Goal: Information Seeking & Learning: Learn about a topic

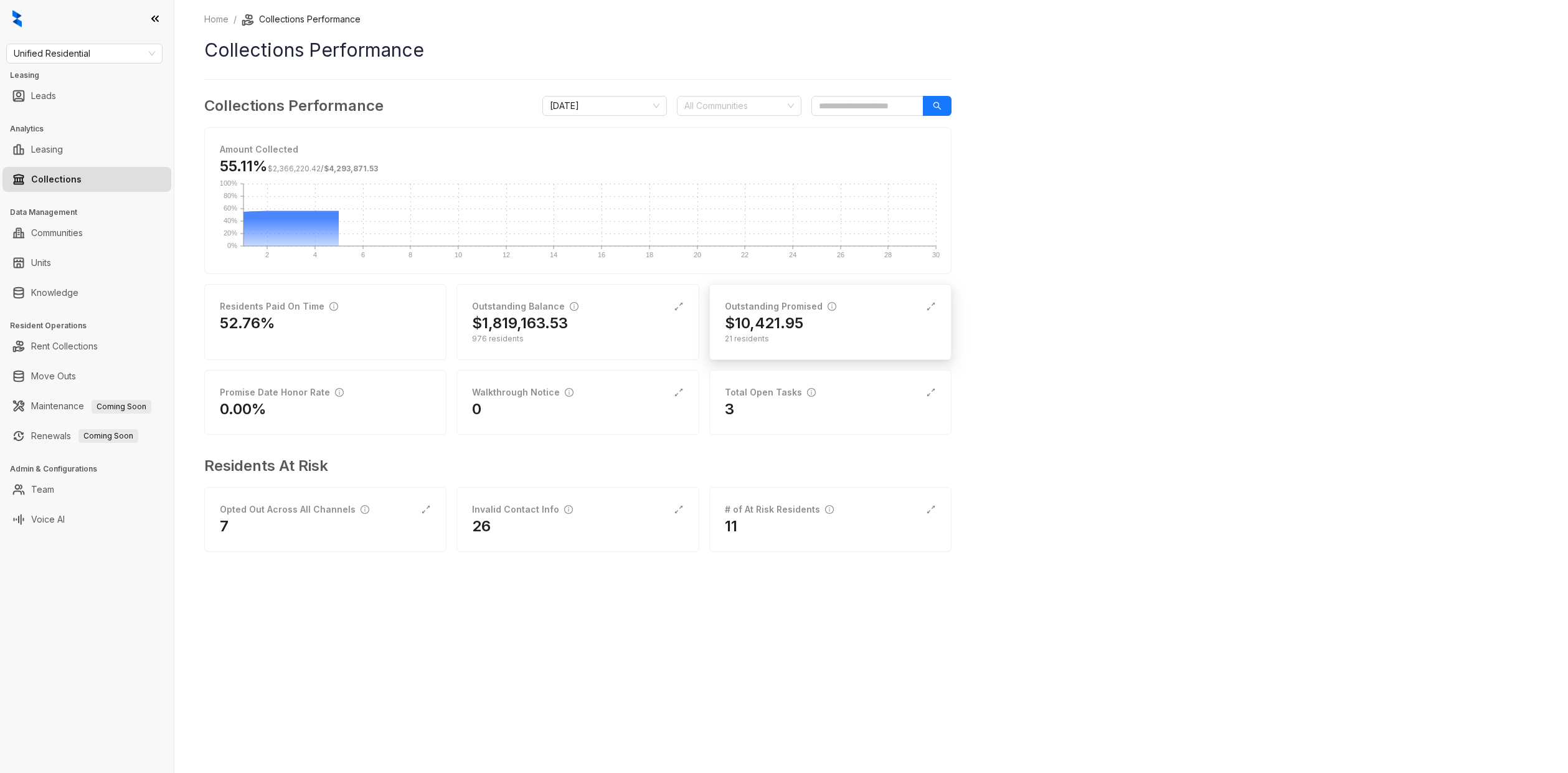
click at [922, 303] on div "Outstanding Promised" at bounding box center [831, 307] width 211 height 14
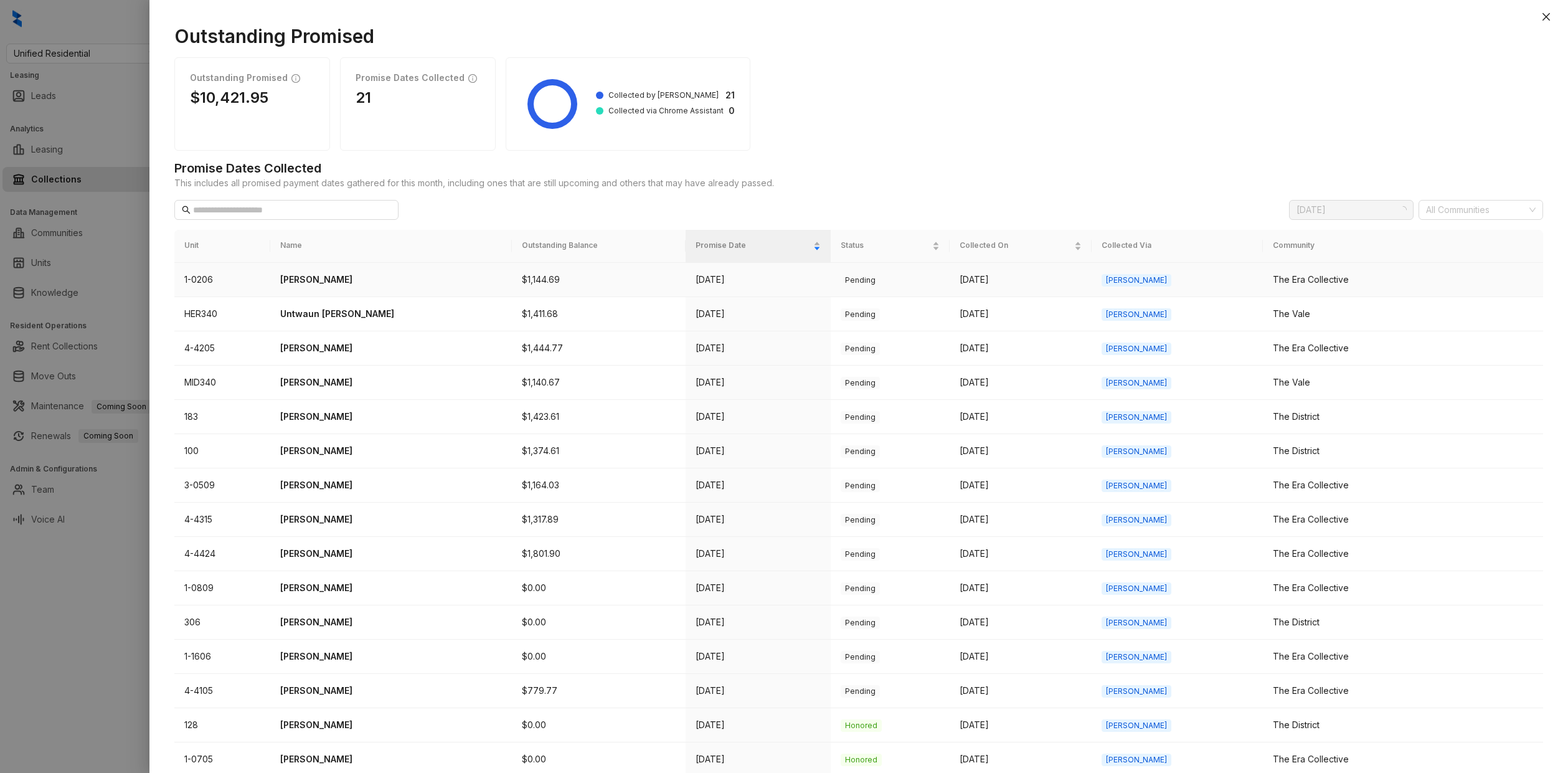
click at [333, 283] on p "[PERSON_NAME]" at bounding box center [391, 279] width 222 height 14
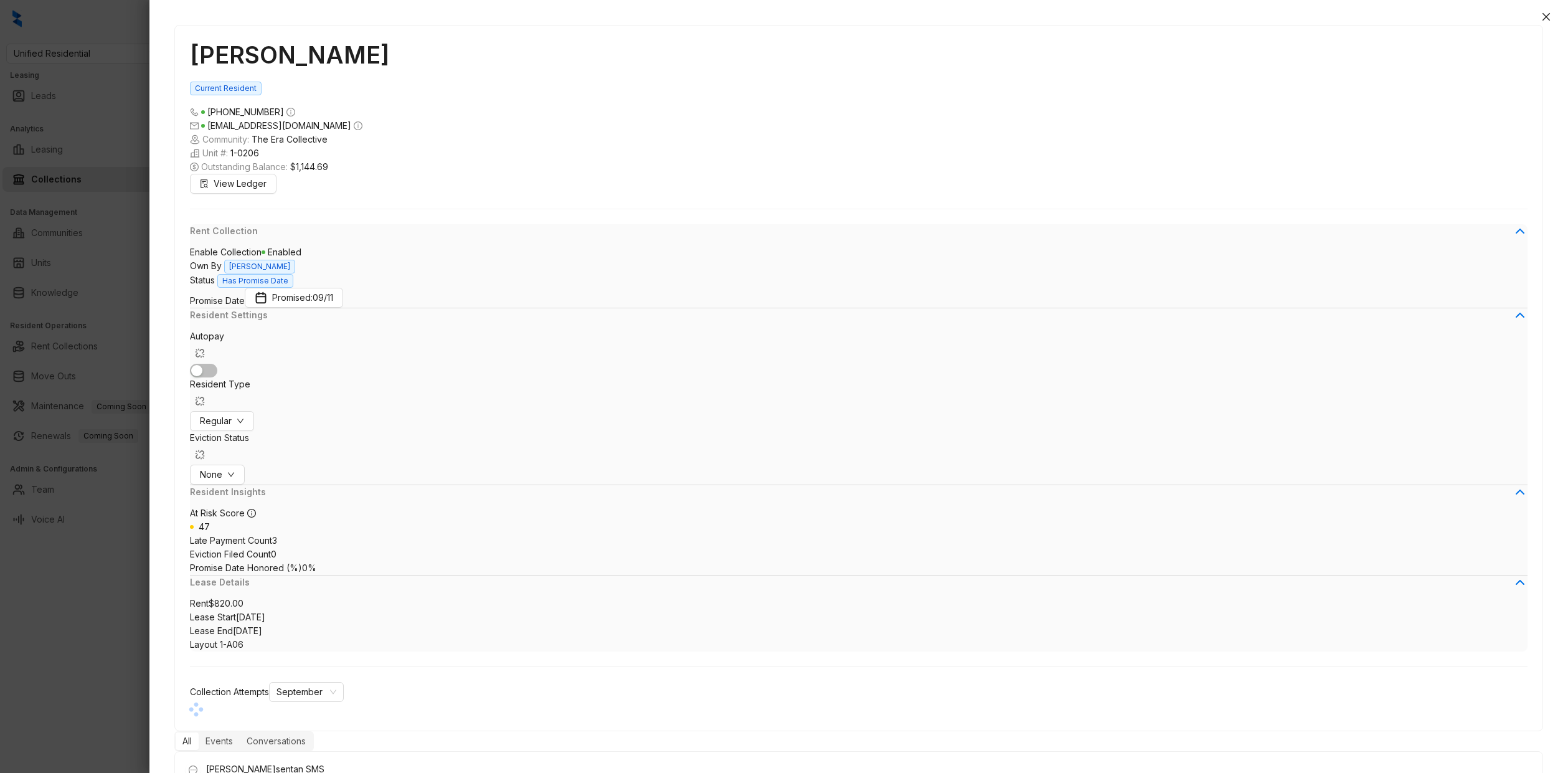
scroll to position [2310, 0]
click at [254, 411] on button "Regular" at bounding box center [222, 421] width 64 height 20
click at [121, 490] on div at bounding box center [784, 386] width 1568 height 773
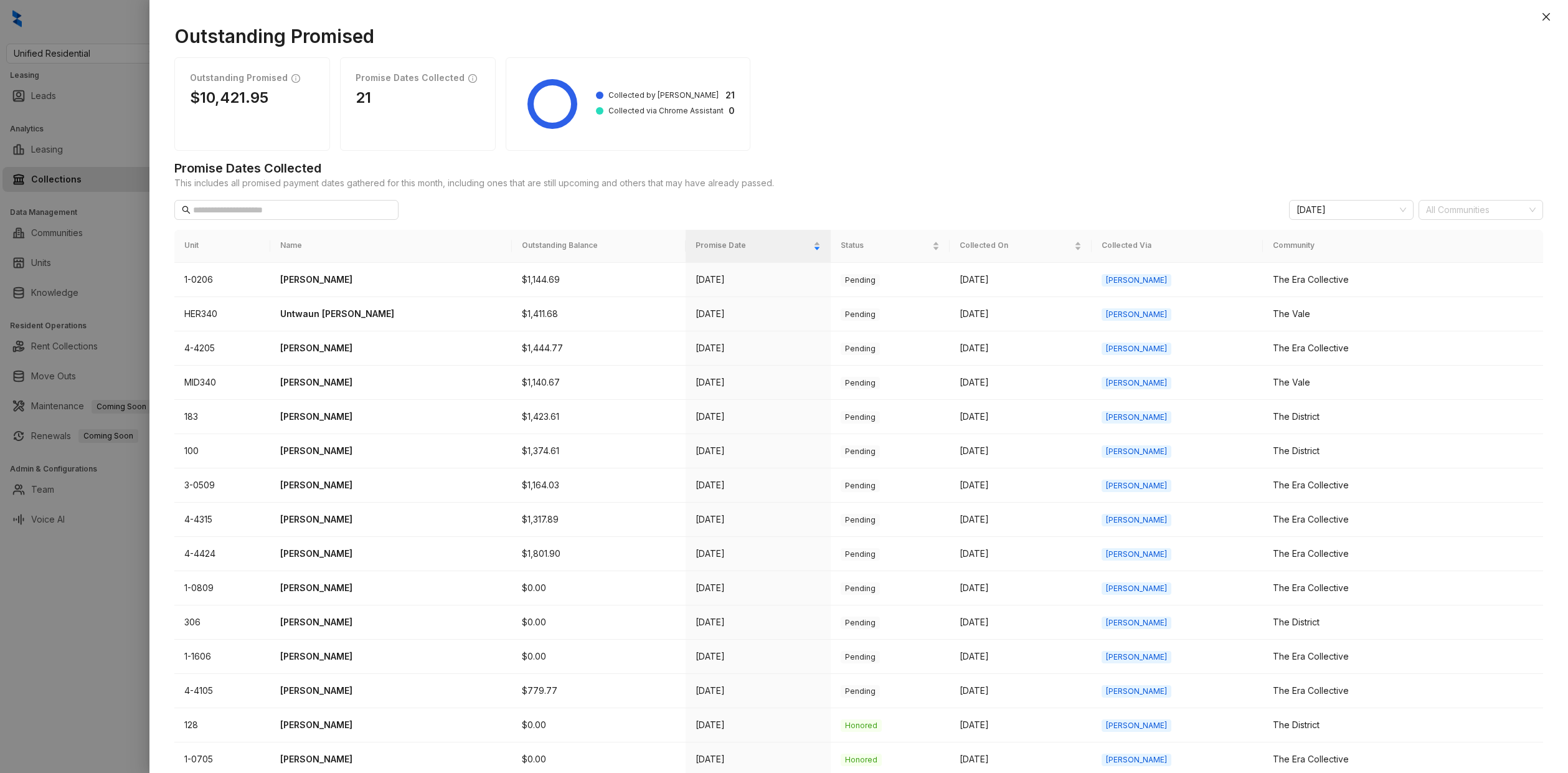
click at [112, 403] on div at bounding box center [784, 386] width 1568 height 773
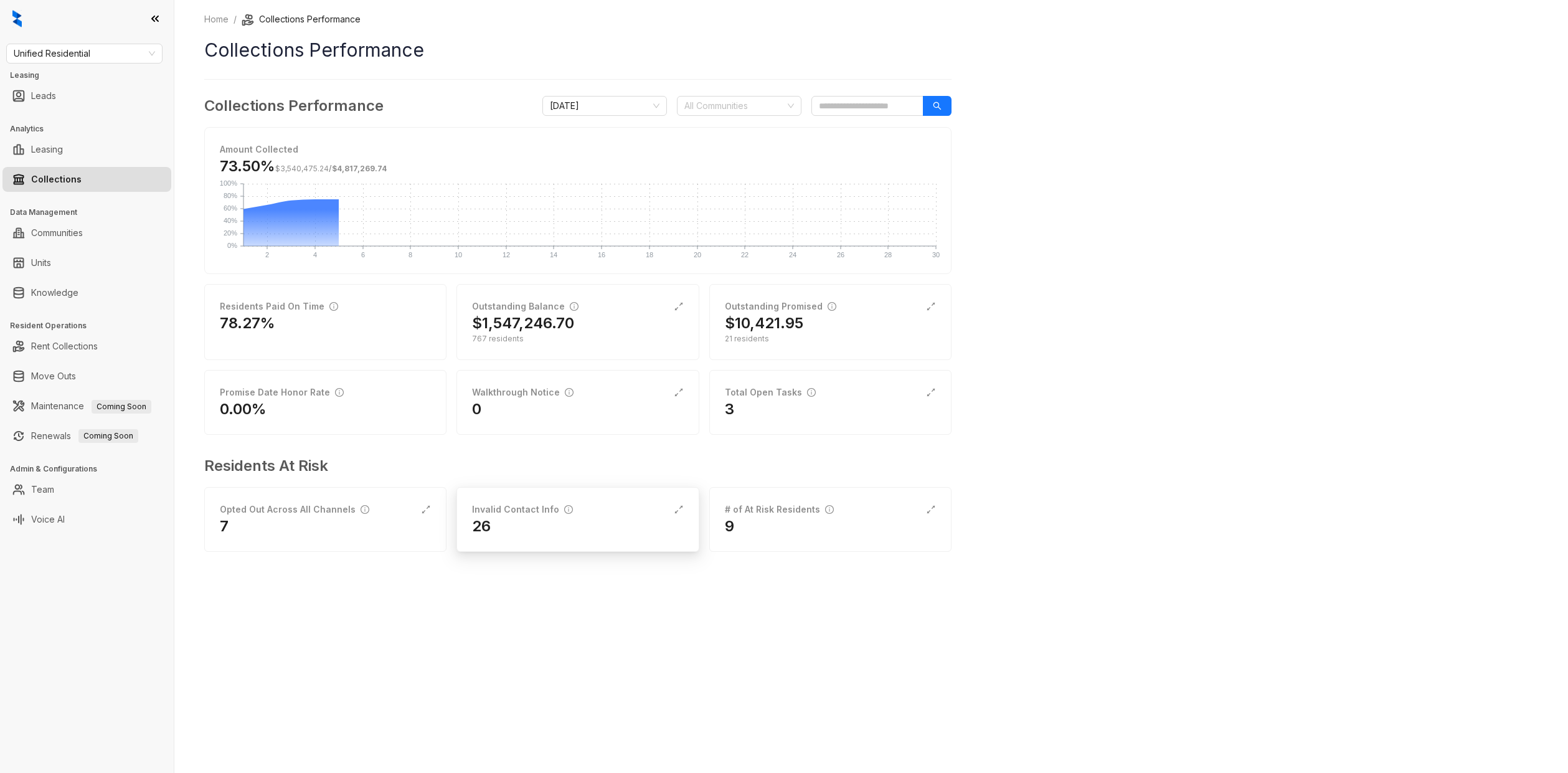
click at [549, 515] on div "Invalid Contact Info" at bounding box center [523, 509] width 101 height 14
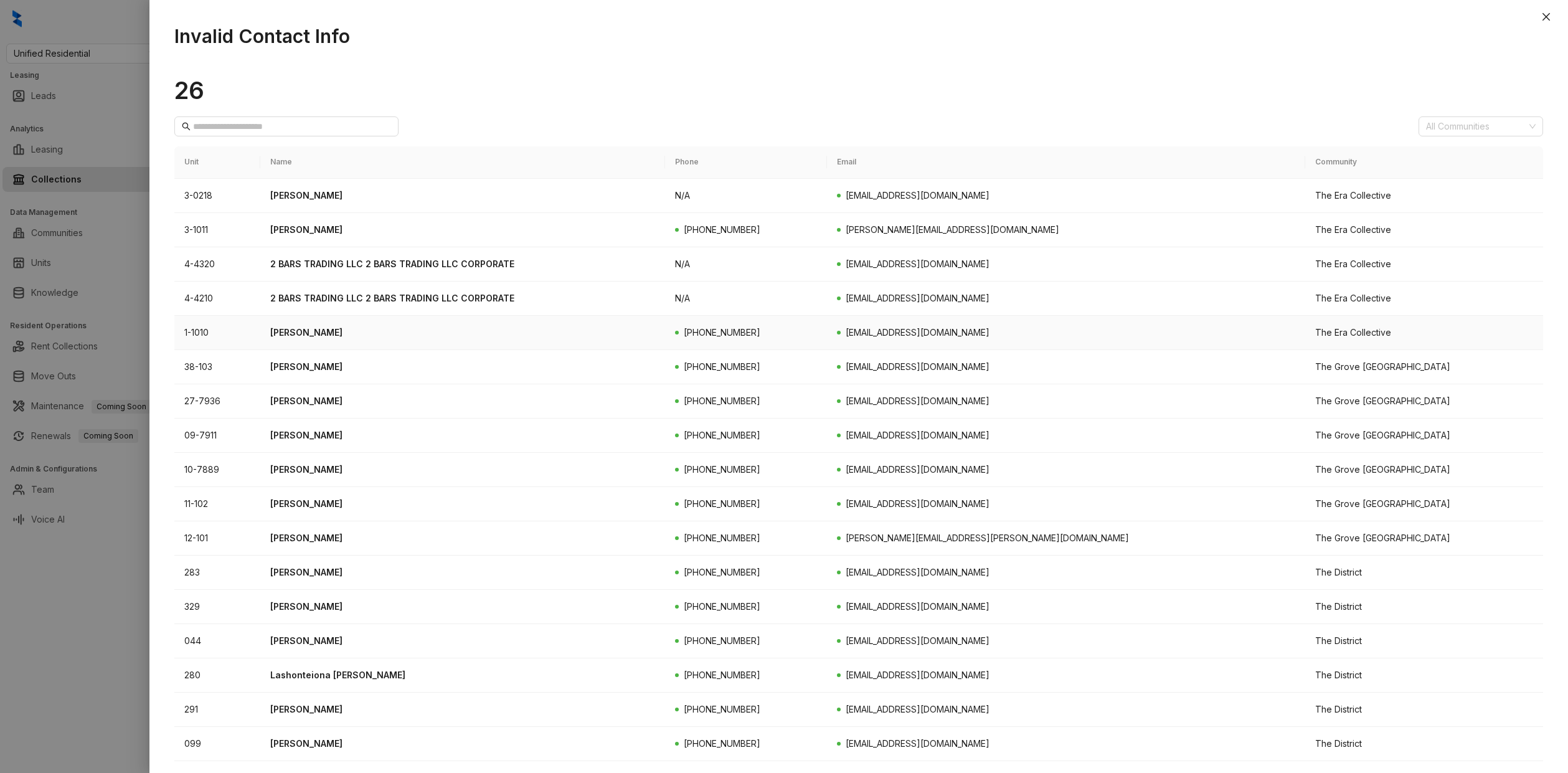
click at [341, 326] on p "[PERSON_NAME]" at bounding box center [463, 333] width 385 height 14
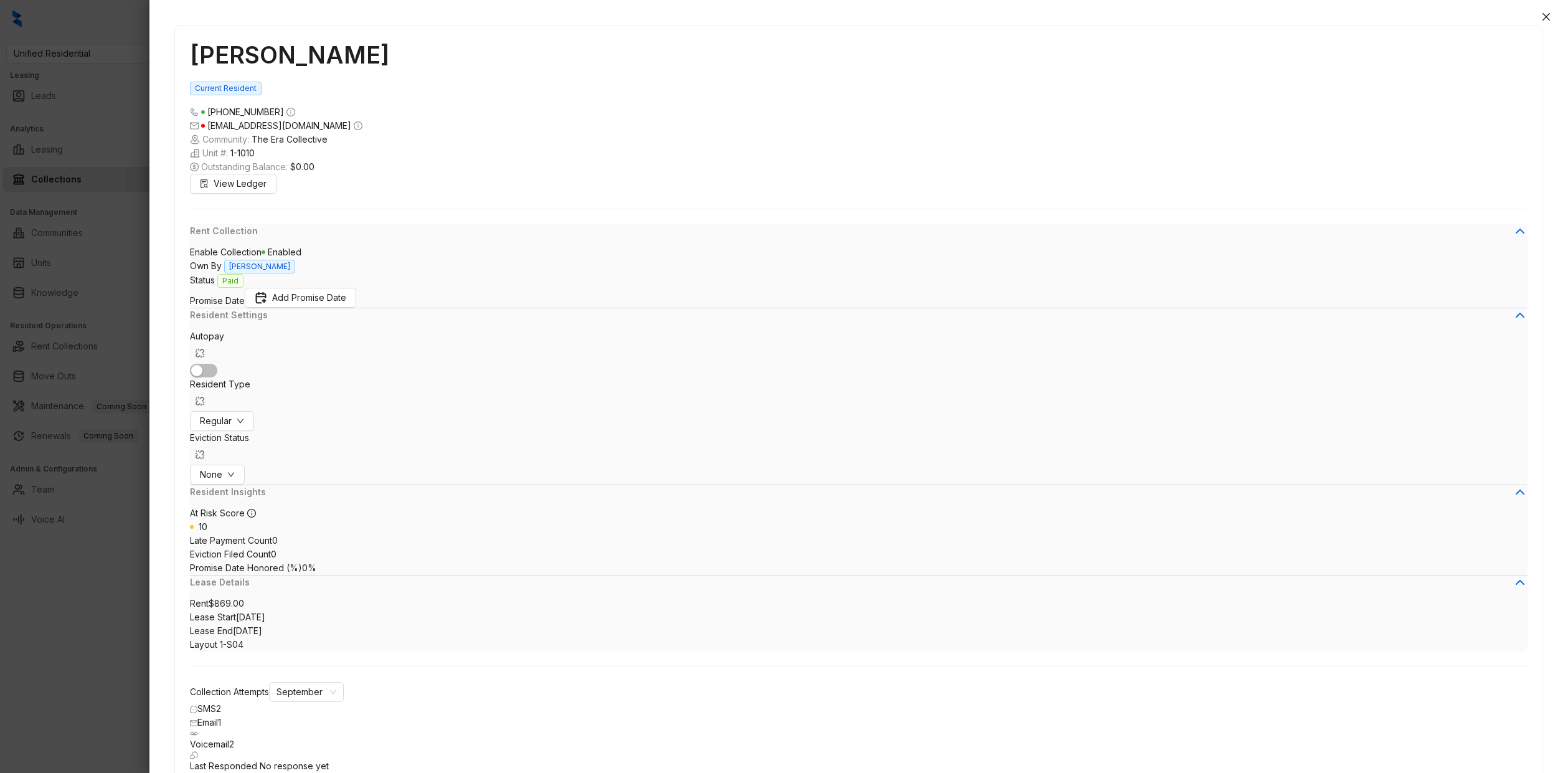
scroll to position [693, 0]
click at [126, 470] on div at bounding box center [784, 386] width 1568 height 773
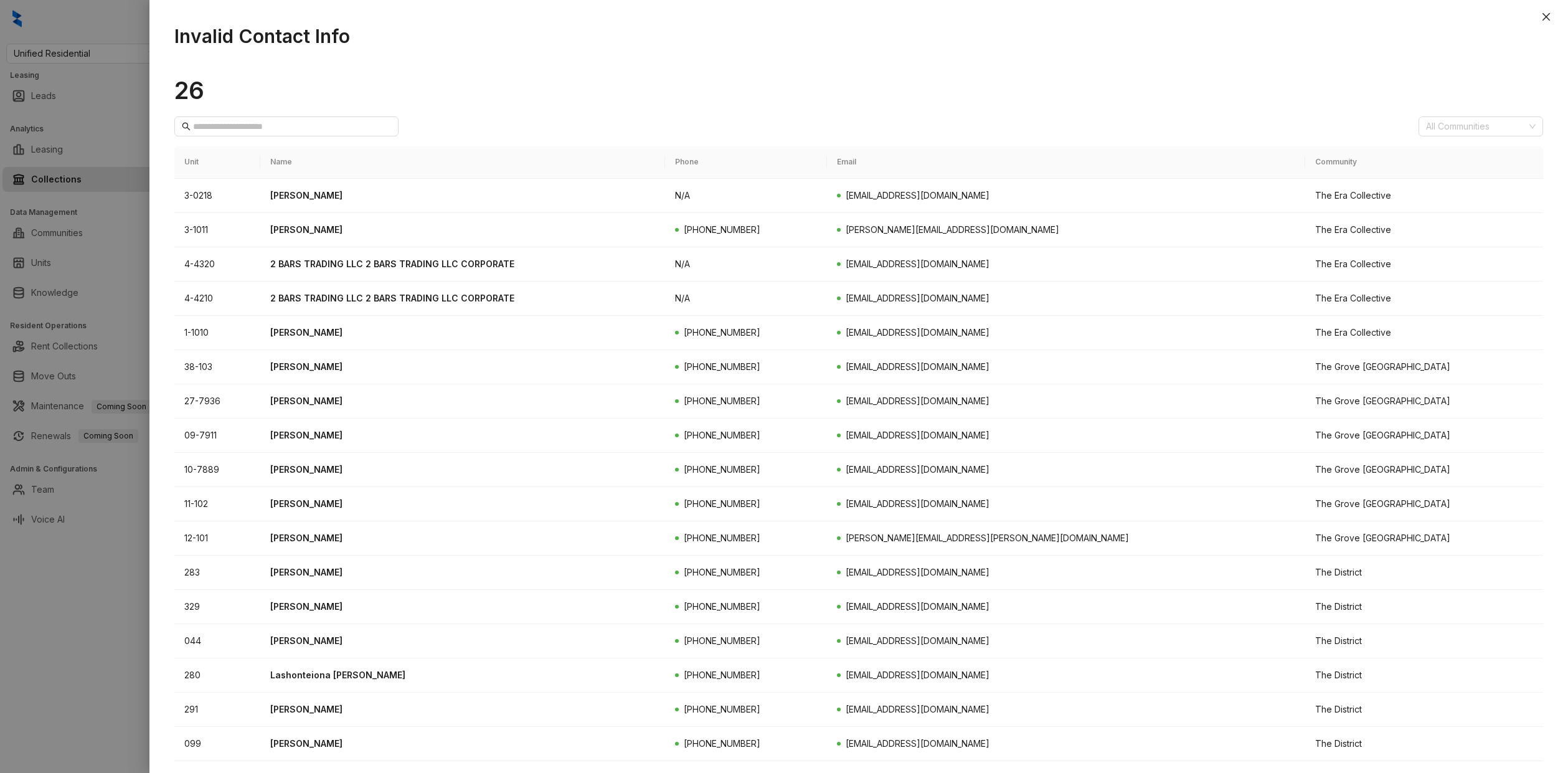
click at [126, 470] on div at bounding box center [784, 386] width 1568 height 773
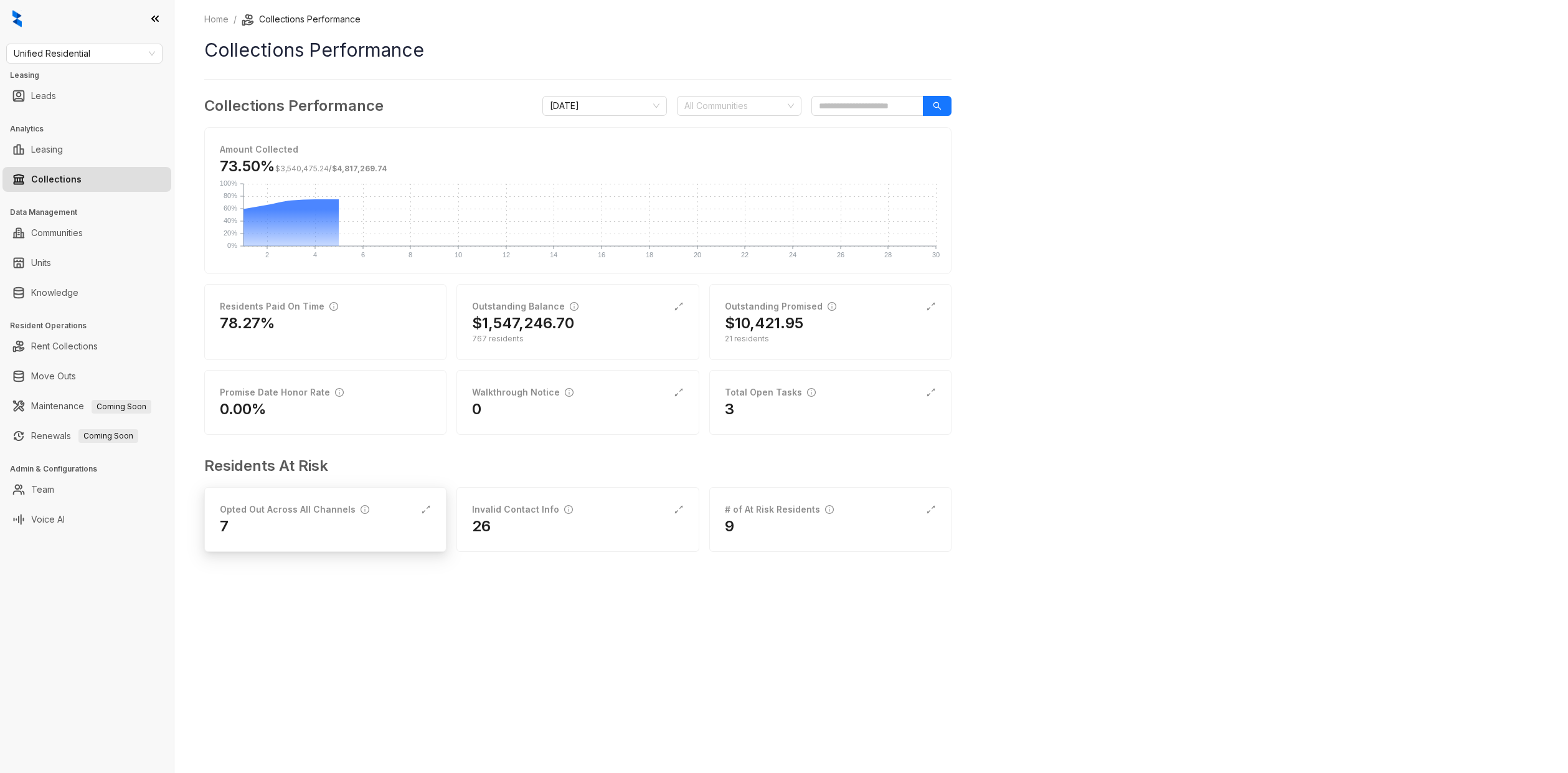
click at [429, 503] on div "Opted Out Across All Channels" at bounding box center [326, 509] width 211 height 14
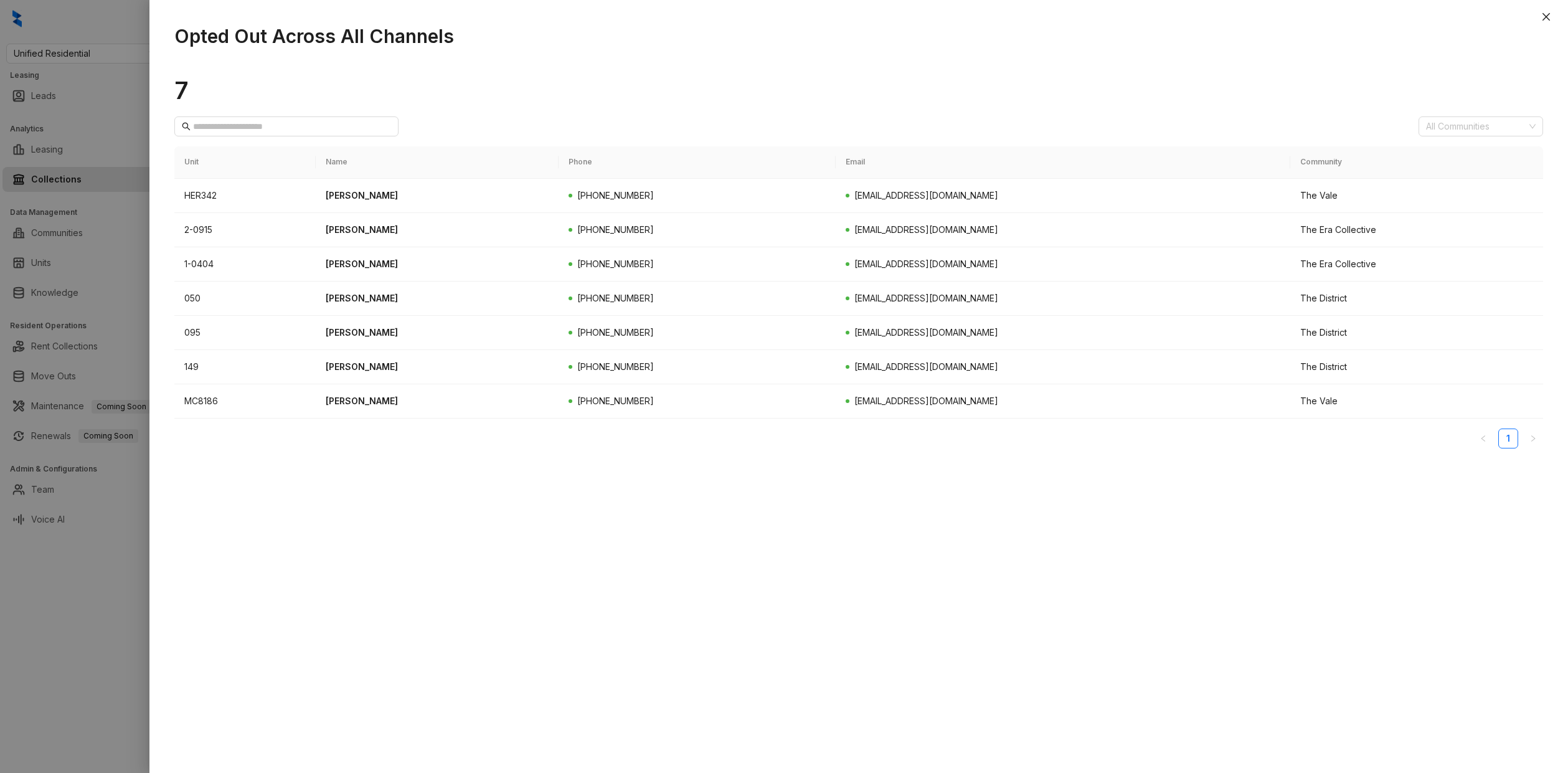
click at [129, 374] on div at bounding box center [784, 386] width 1568 height 773
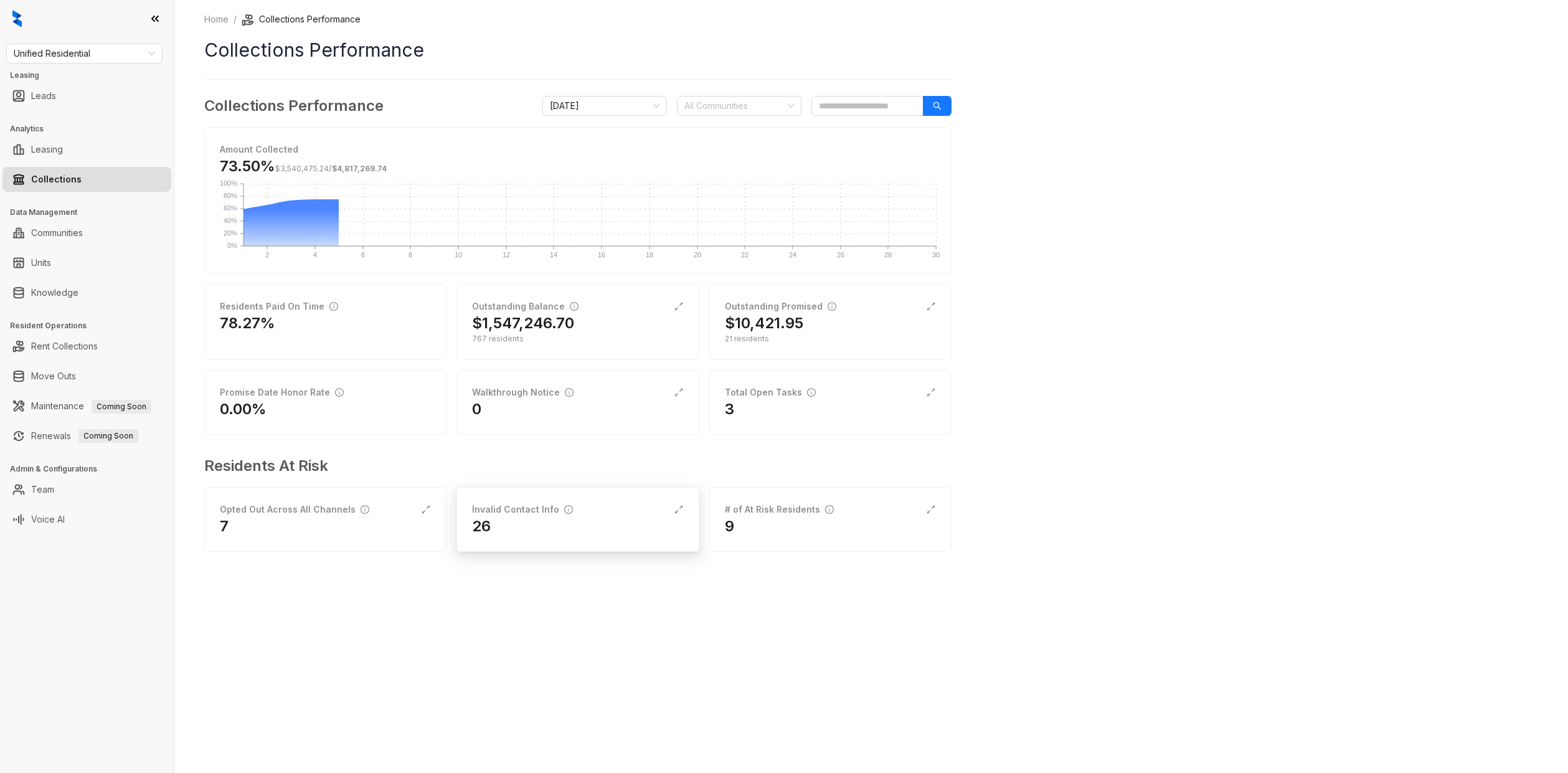
click at [531, 523] on div "26" at bounding box center [578, 526] width 211 height 20
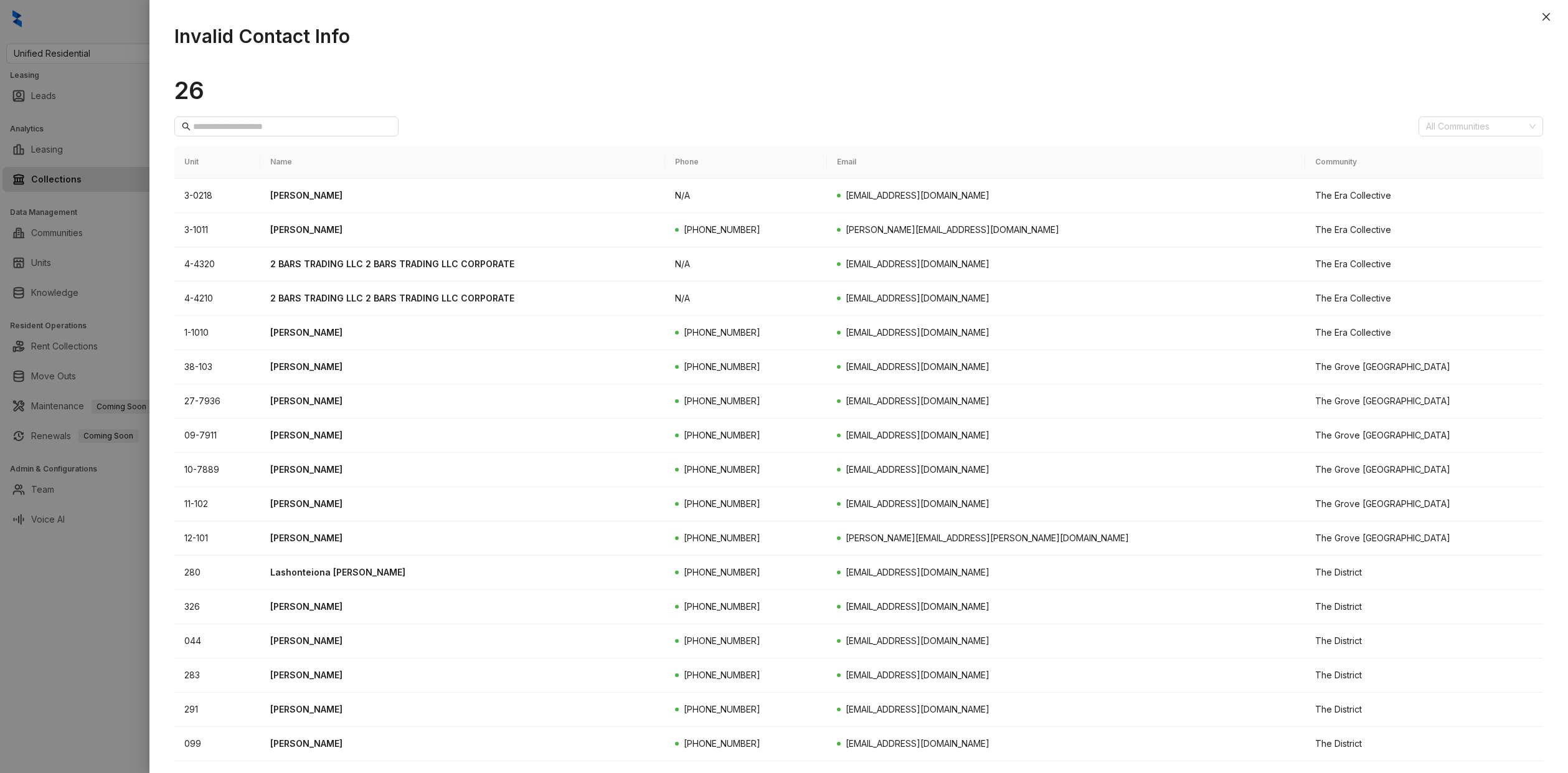
click at [123, 349] on div at bounding box center [784, 386] width 1568 height 773
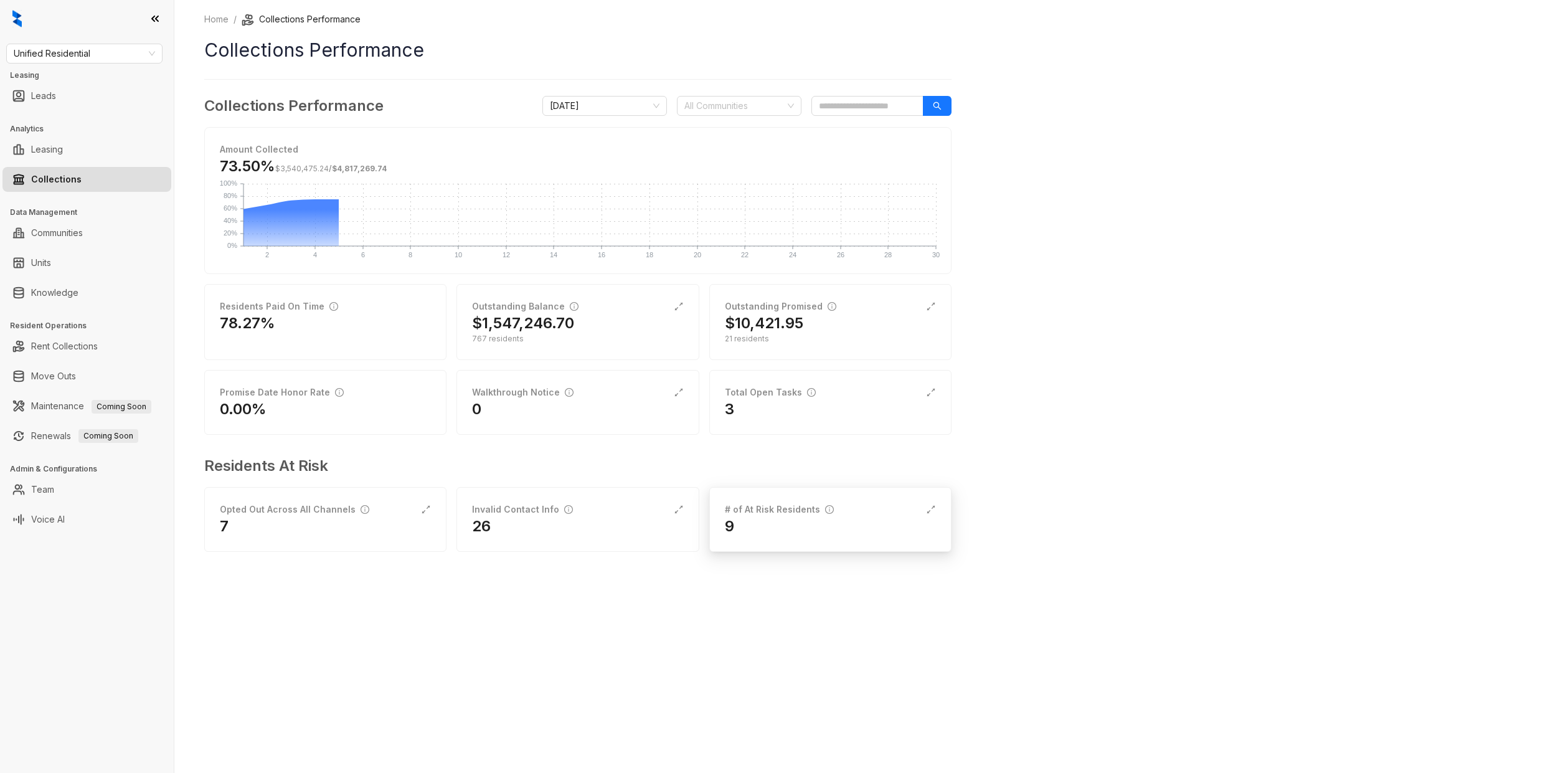
click at [750, 513] on div "# of At Risk Residents" at bounding box center [780, 509] width 109 height 14
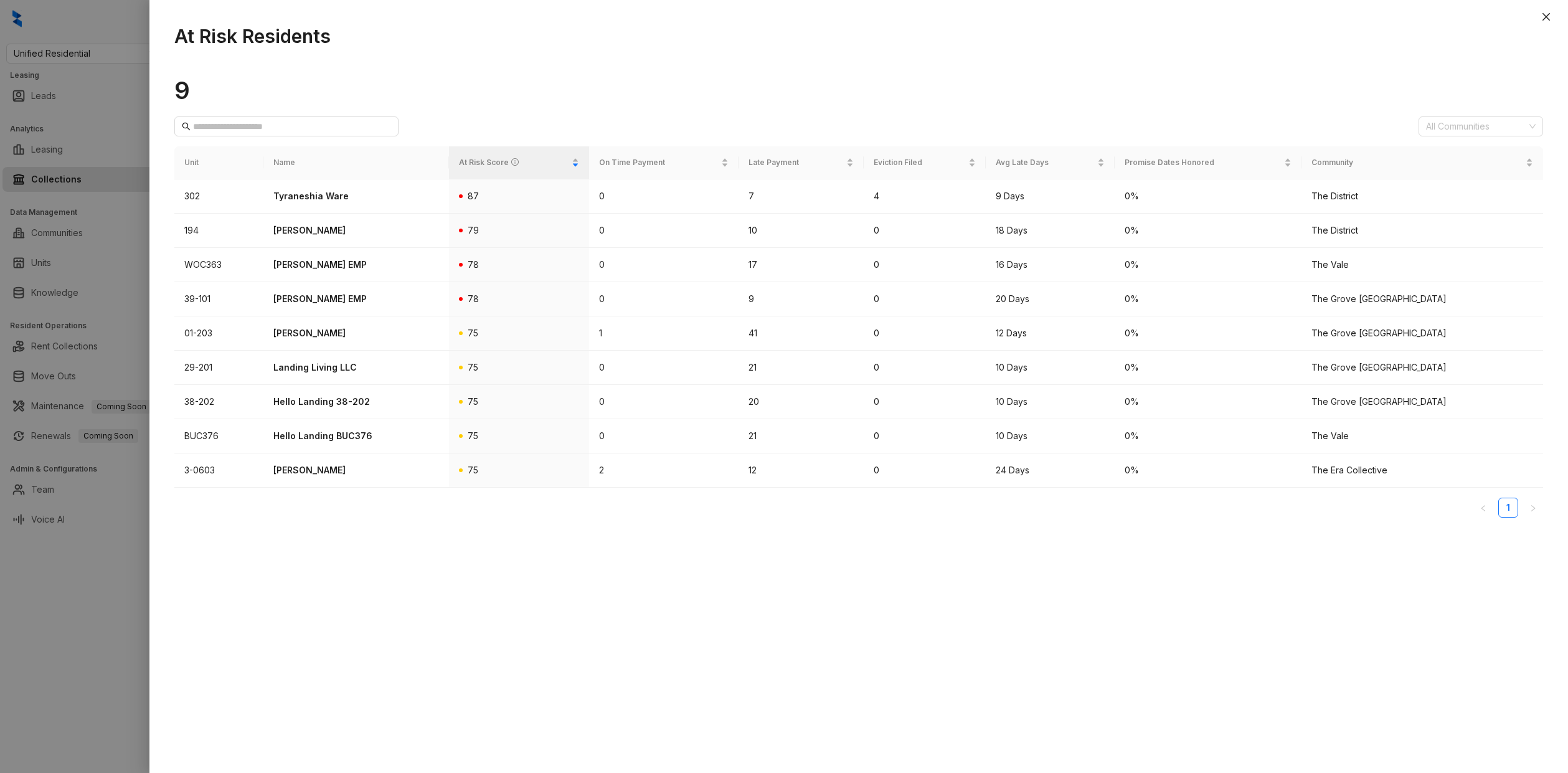
click at [169, 242] on div "At Risk Residents 9 All Communities Unit Name At Risk Score On Time Payment Lat…" at bounding box center [859, 393] width 1419 height 761
click at [114, 245] on div at bounding box center [784, 386] width 1568 height 773
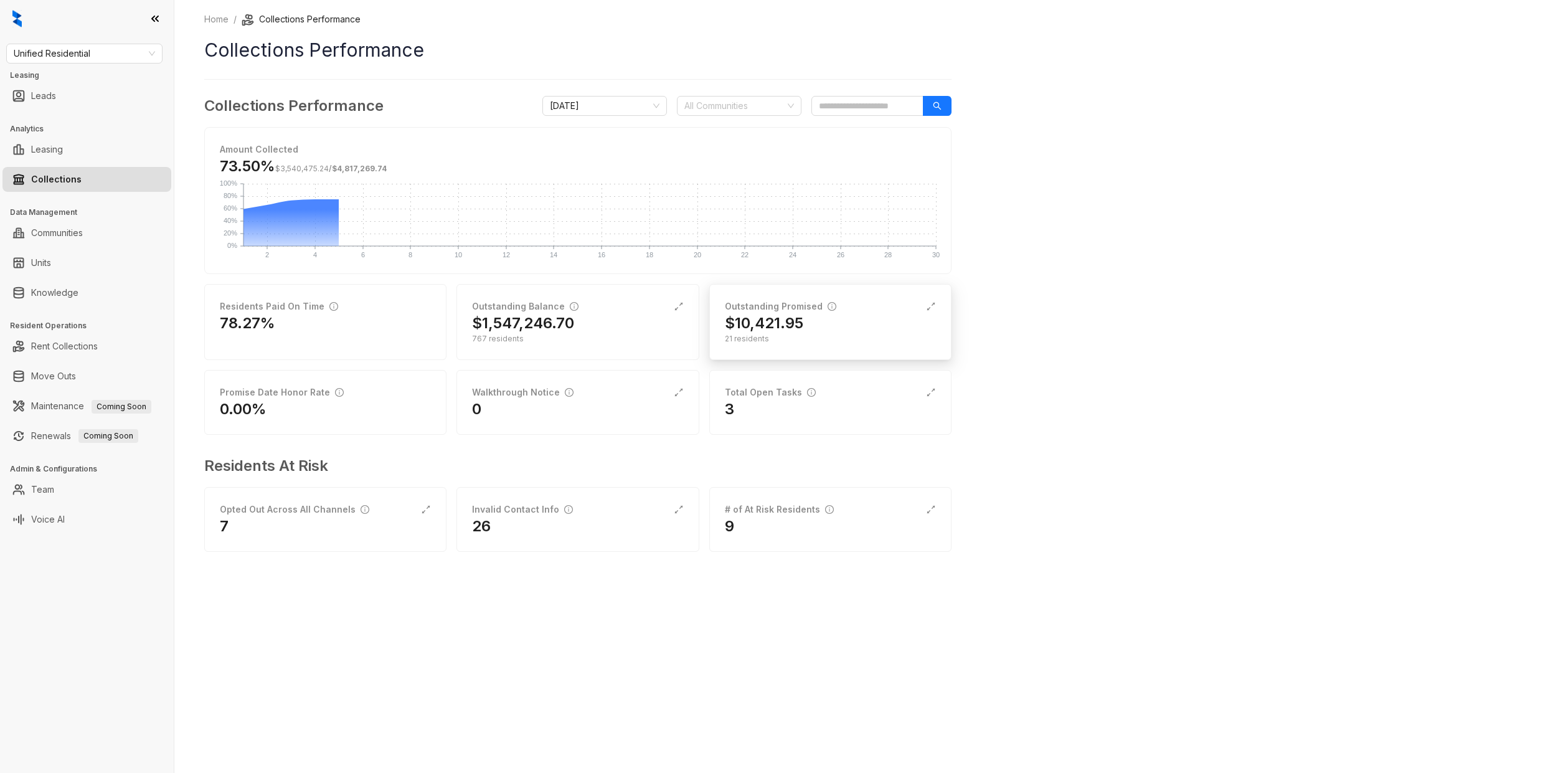
click at [746, 317] on h2 "$10,421.95" at bounding box center [764, 323] width 78 height 20
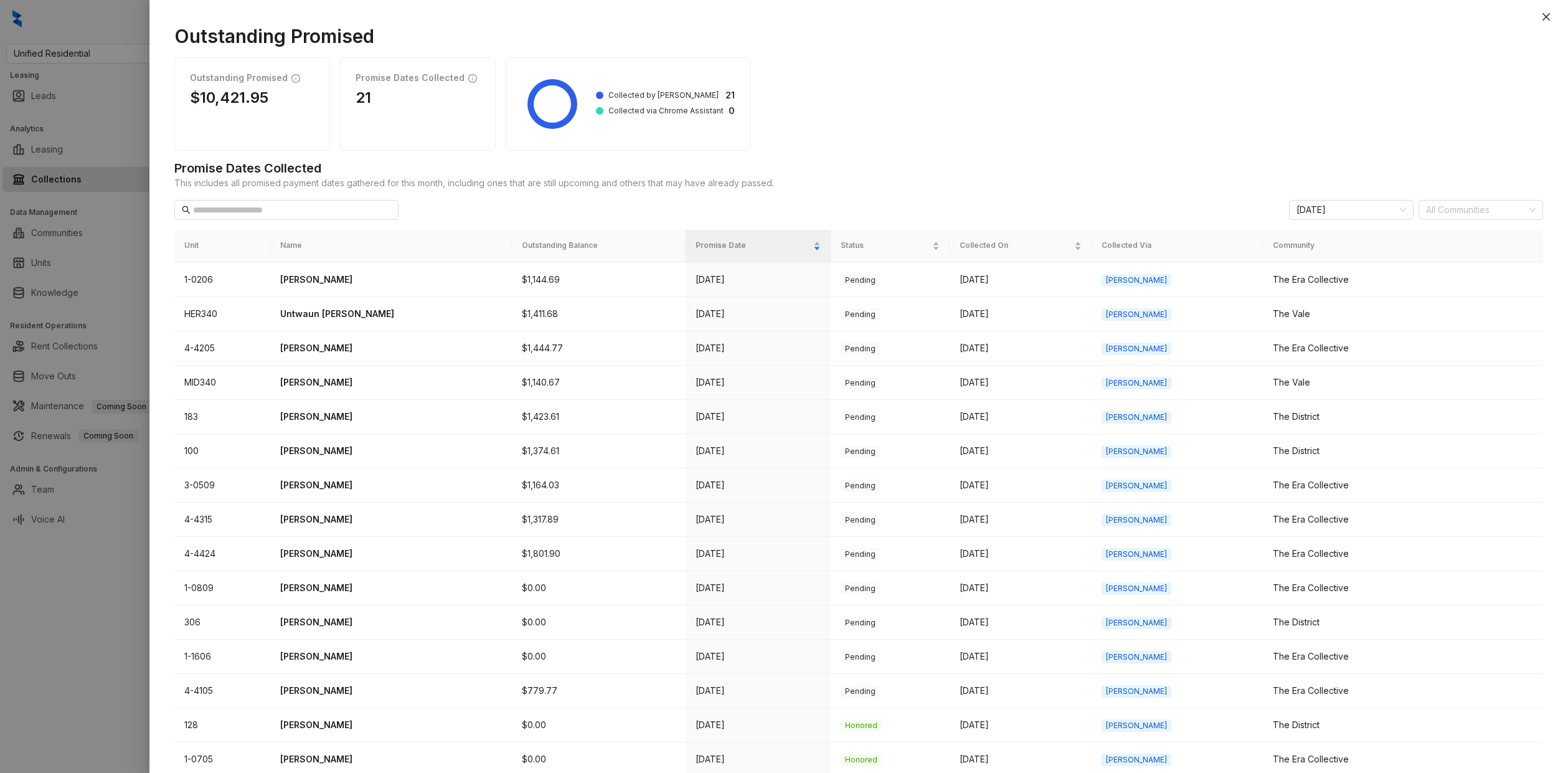
click at [102, 230] on div at bounding box center [784, 386] width 1568 height 773
